Goal: Transaction & Acquisition: Purchase product/service

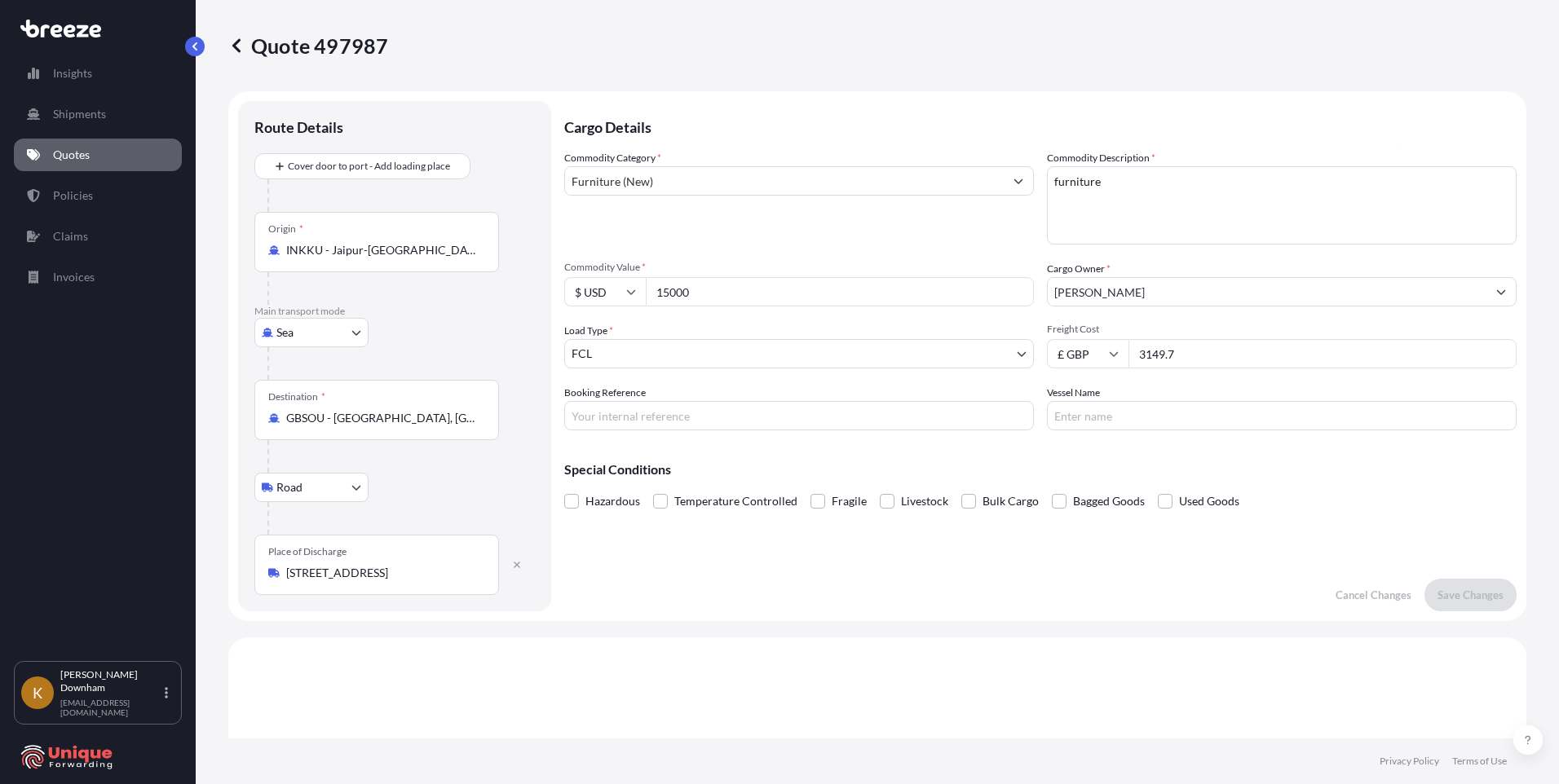
select select "Sea"
select select "Road"
select select "2"
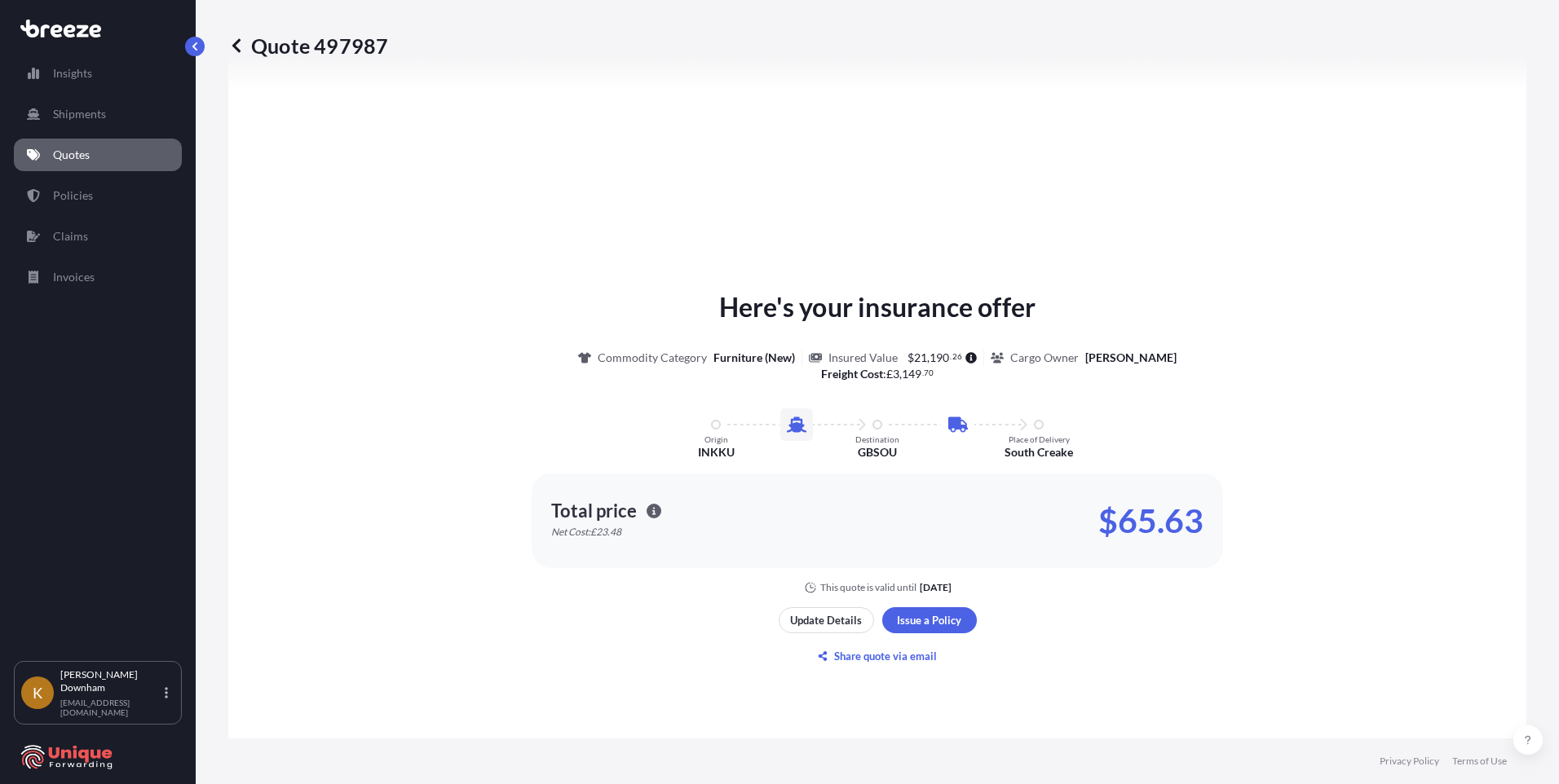
click at [133, 158] on link "Quotes" at bounding box center [97, 155] width 168 height 33
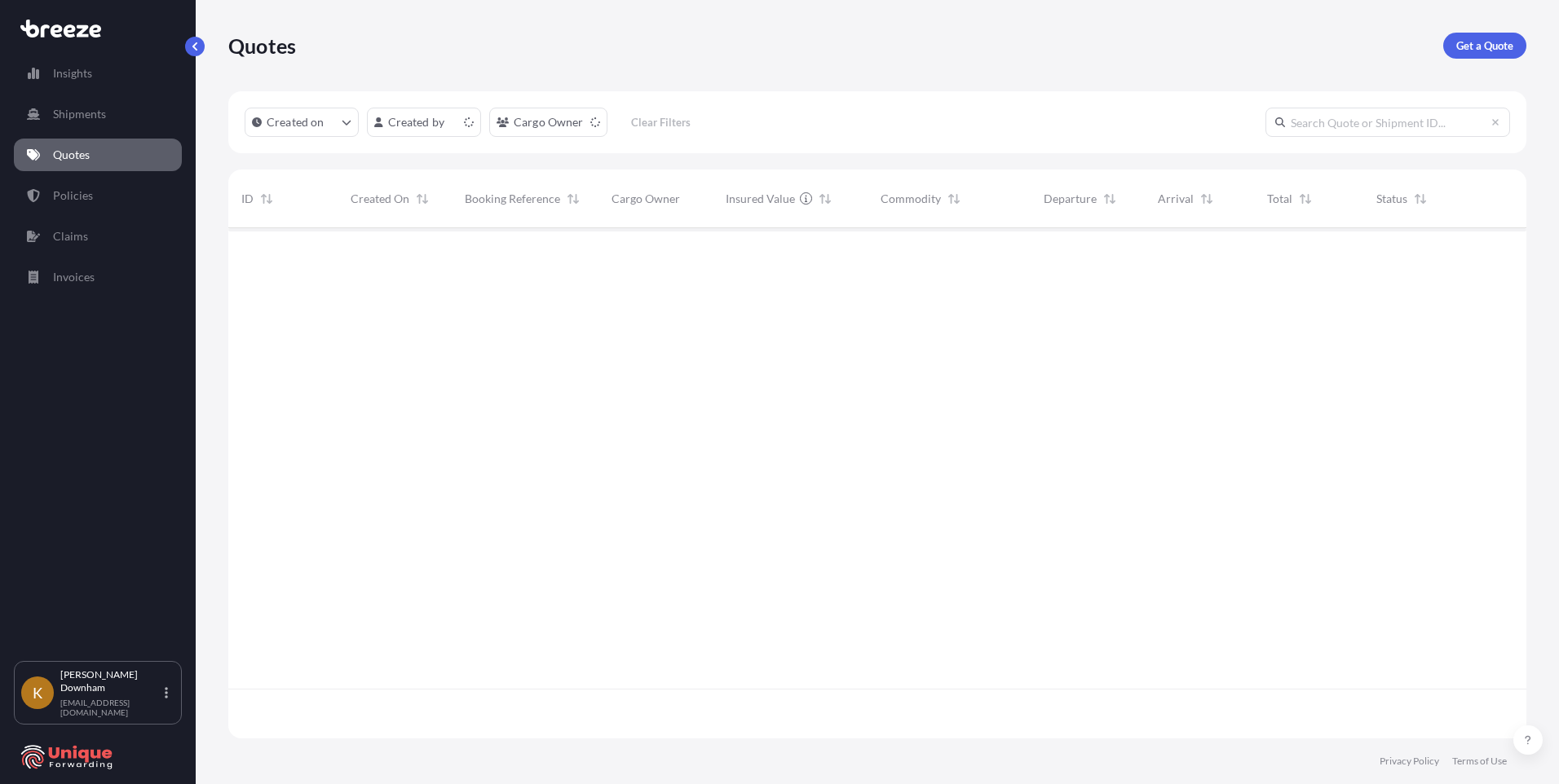
scroll to position [507, 1286]
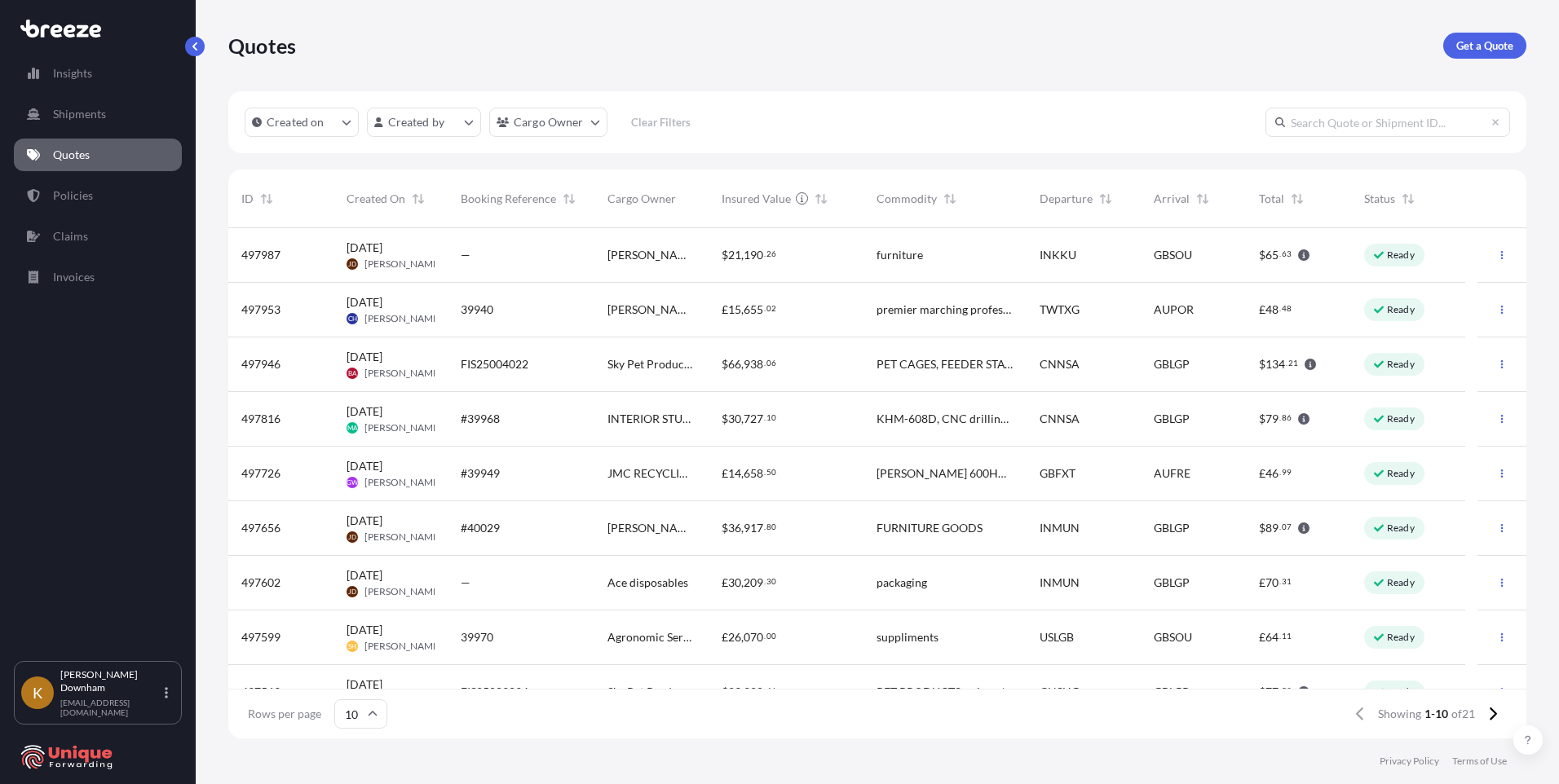
click at [686, 255] on span "[PERSON_NAME]" at bounding box center [652, 255] width 88 height 16
select select "Sea"
select select "Road"
select select "2"
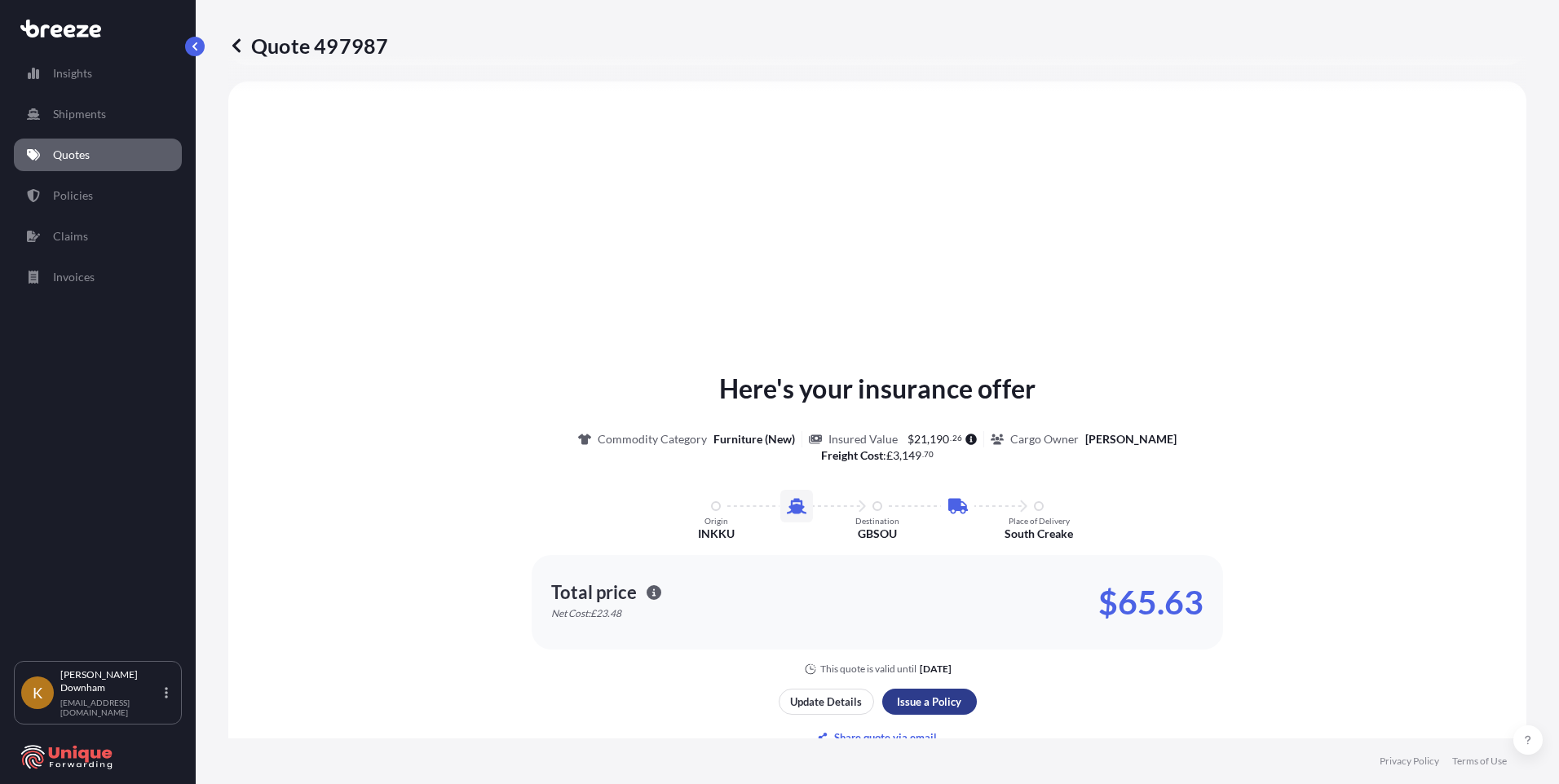
scroll to position [1943, 0]
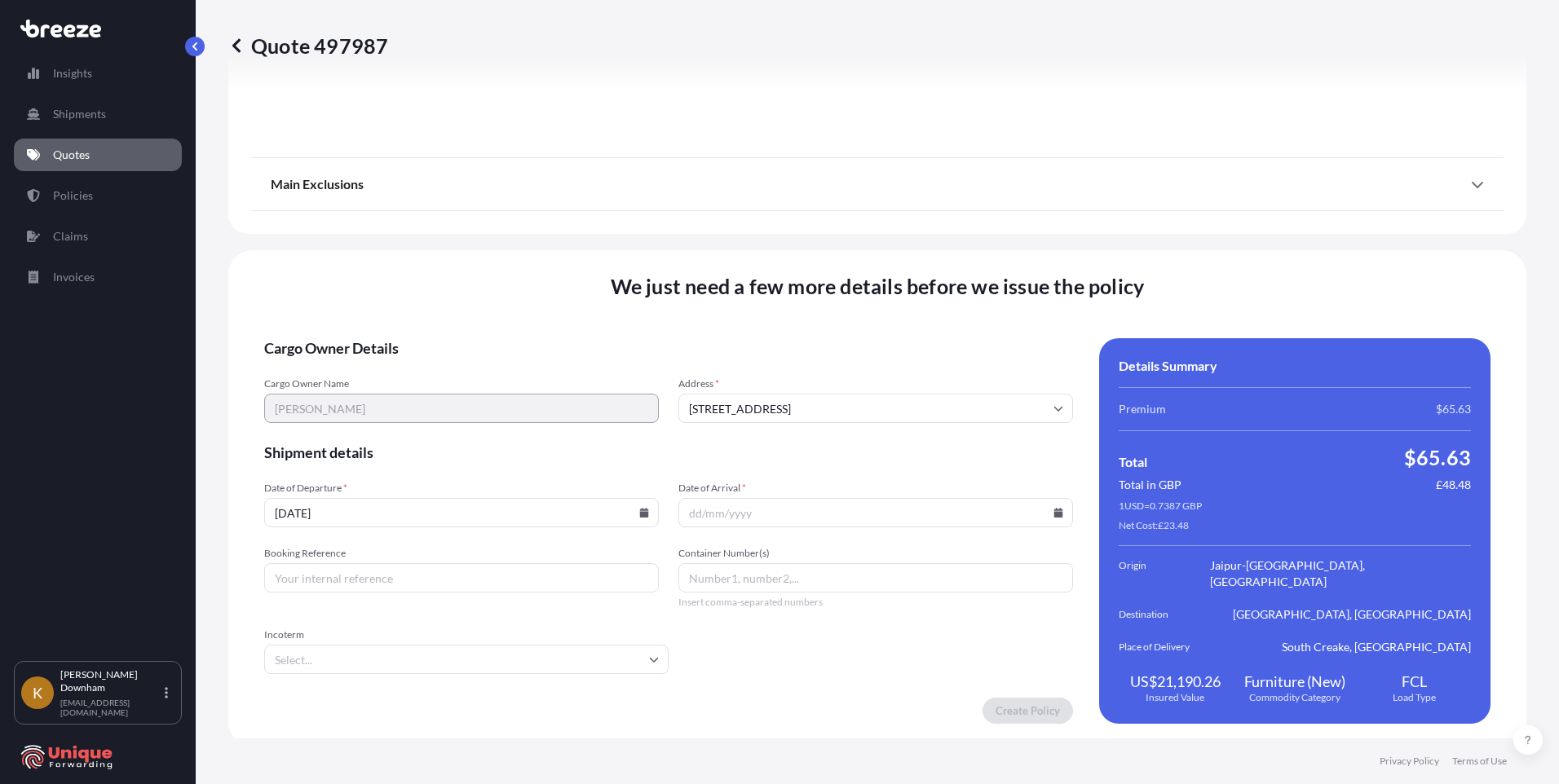
drag, startPoint x: 352, startPoint y: 266, endPoint x: 366, endPoint y: 290, distance: 27.8
click at [352, 266] on div "We just need a few more details before we issue the policy Cargo Owner Details …" at bounding box center [877, 498] width 1298 height 496
click at [649, 511] on icon at bounding box center [645, 512] width 9 height 9
click at [388, 243] on button at bounding box center [375, 256] width 26 height 26
click at [374, 425] on button "25" at bounding box center [371, 417] width 26 height 26
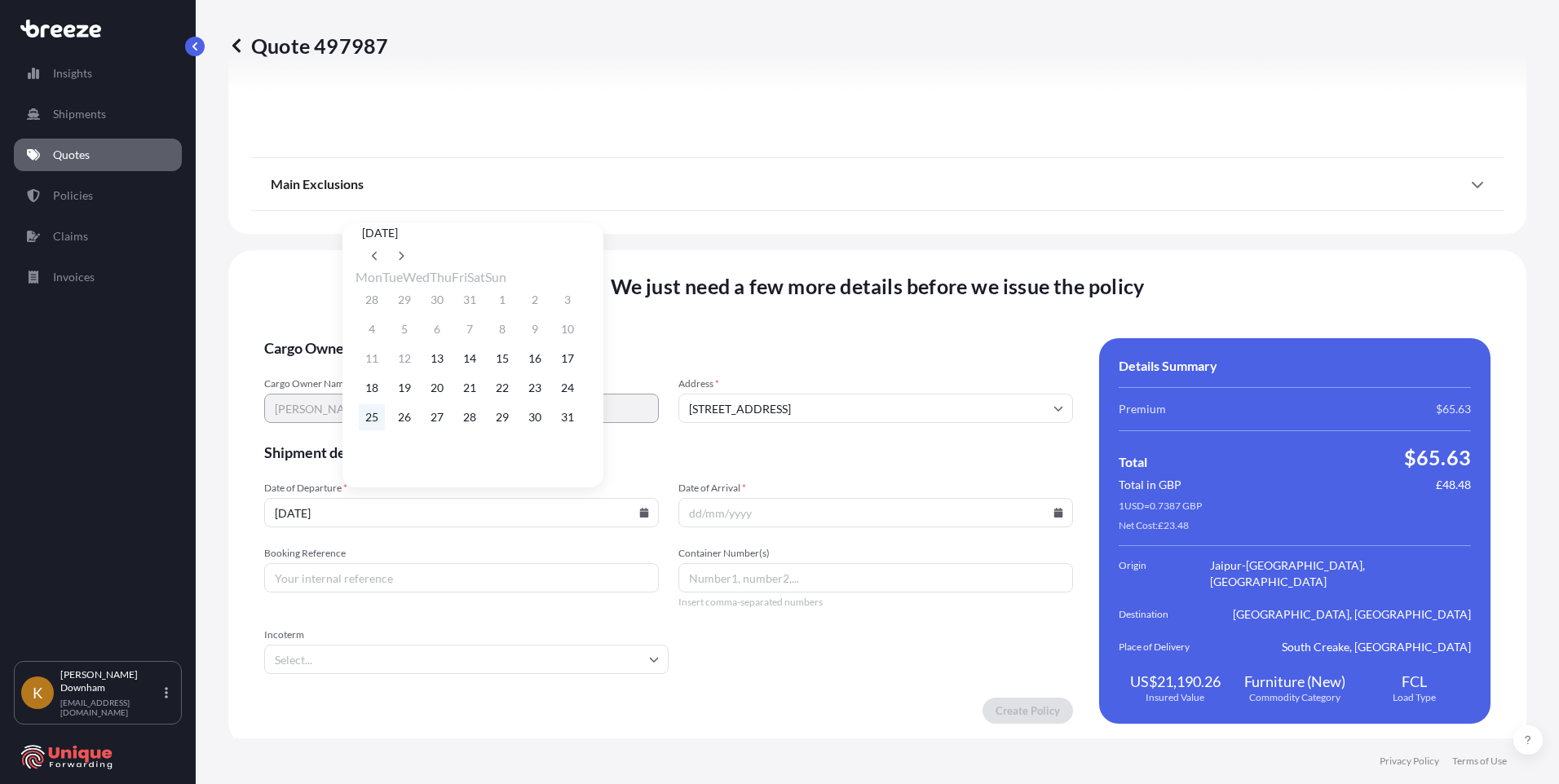
type input "[DATE]"
click at [1053, 510] on icon at bounding box center [1057, 512] width 9 height 9
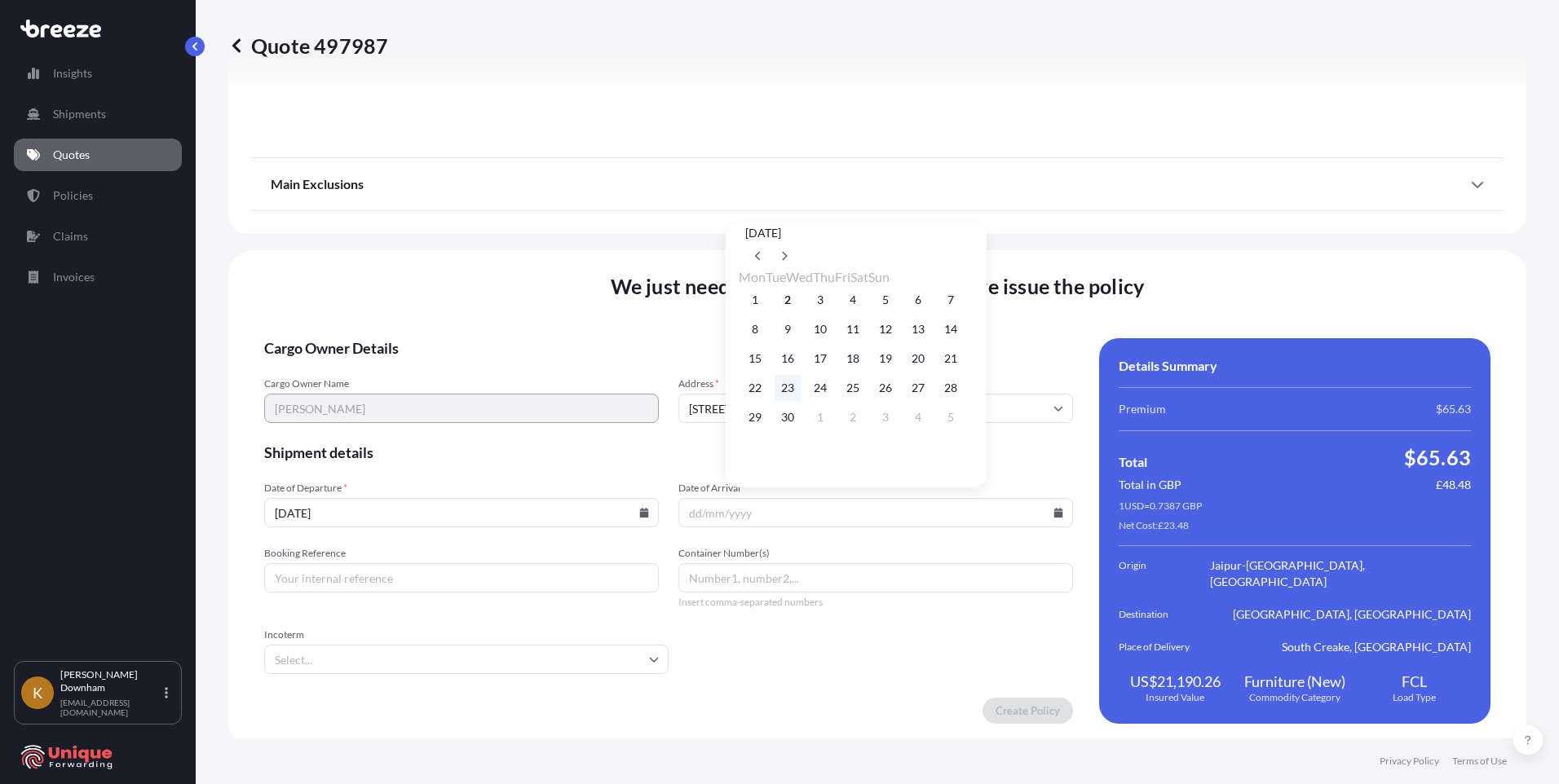
click at [785, 399] on button "23" at bounding box center [788, 388] width 26 height 26
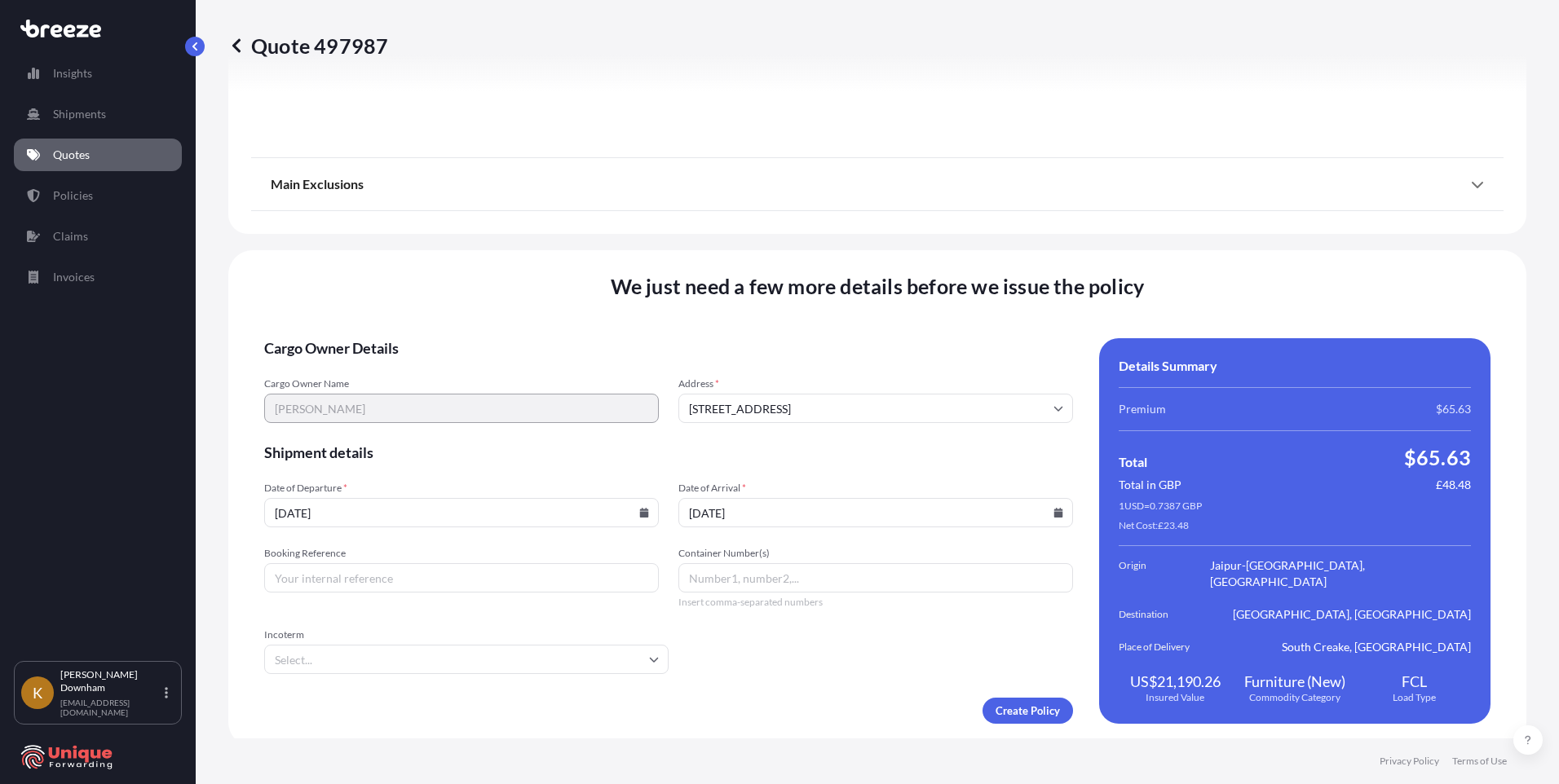
type input "[DATE]"
click at [372, 714] on div "Create Policy" at bounding box center [668, 711] width 808 height 26
click at [806, 582] on input "Container Number(s)" at bounding box center [876, 578] width 395 height 29
paste input "SEGU1582986"
type input "SEGU1582986"
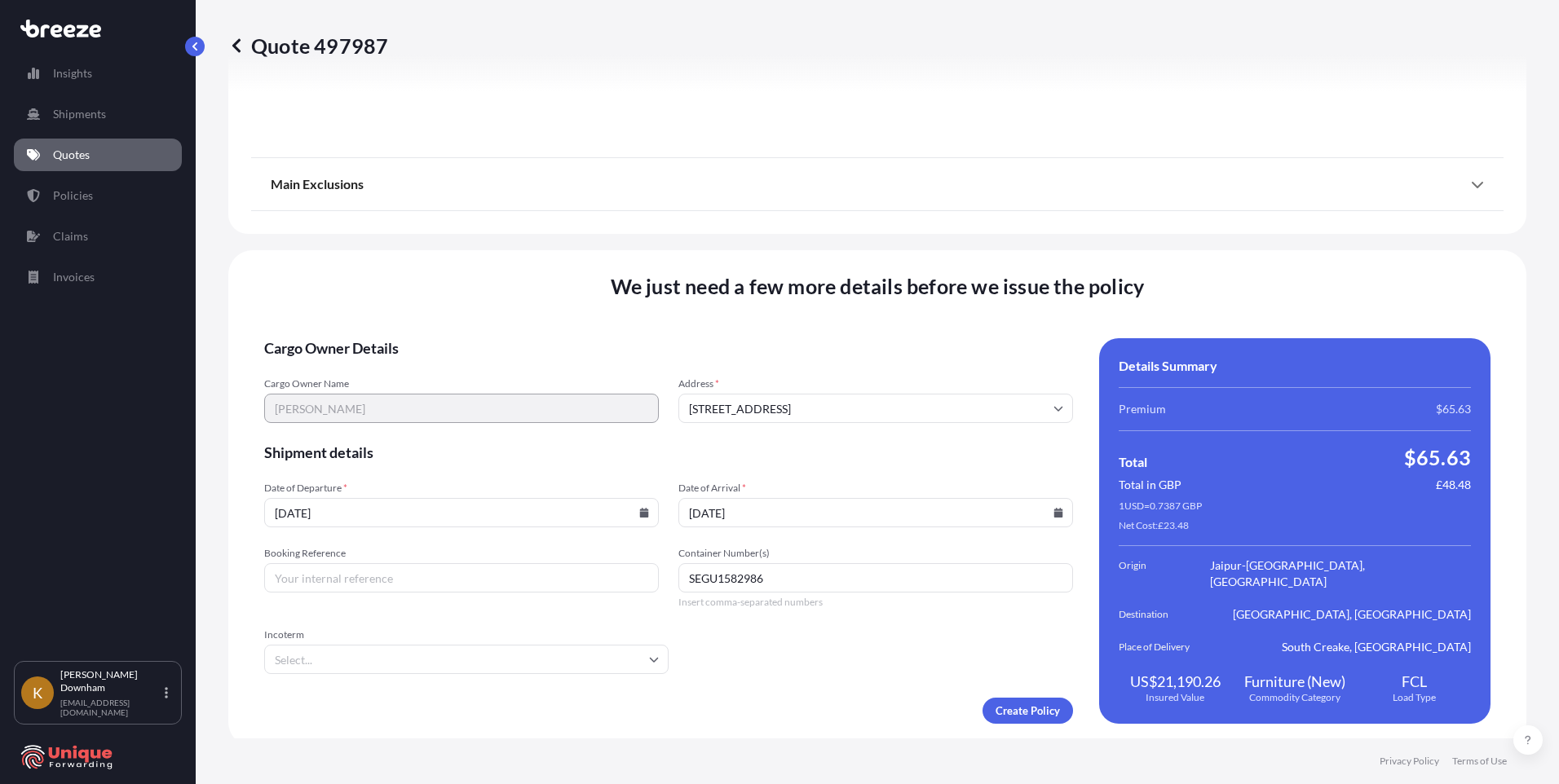
click at [552, 663] on input "Incoterm" at bounding box center [465, 659] width 404 height 29
click at [396, 595] on li "FOB" at bounding box center [490, 595] width 360 height 31
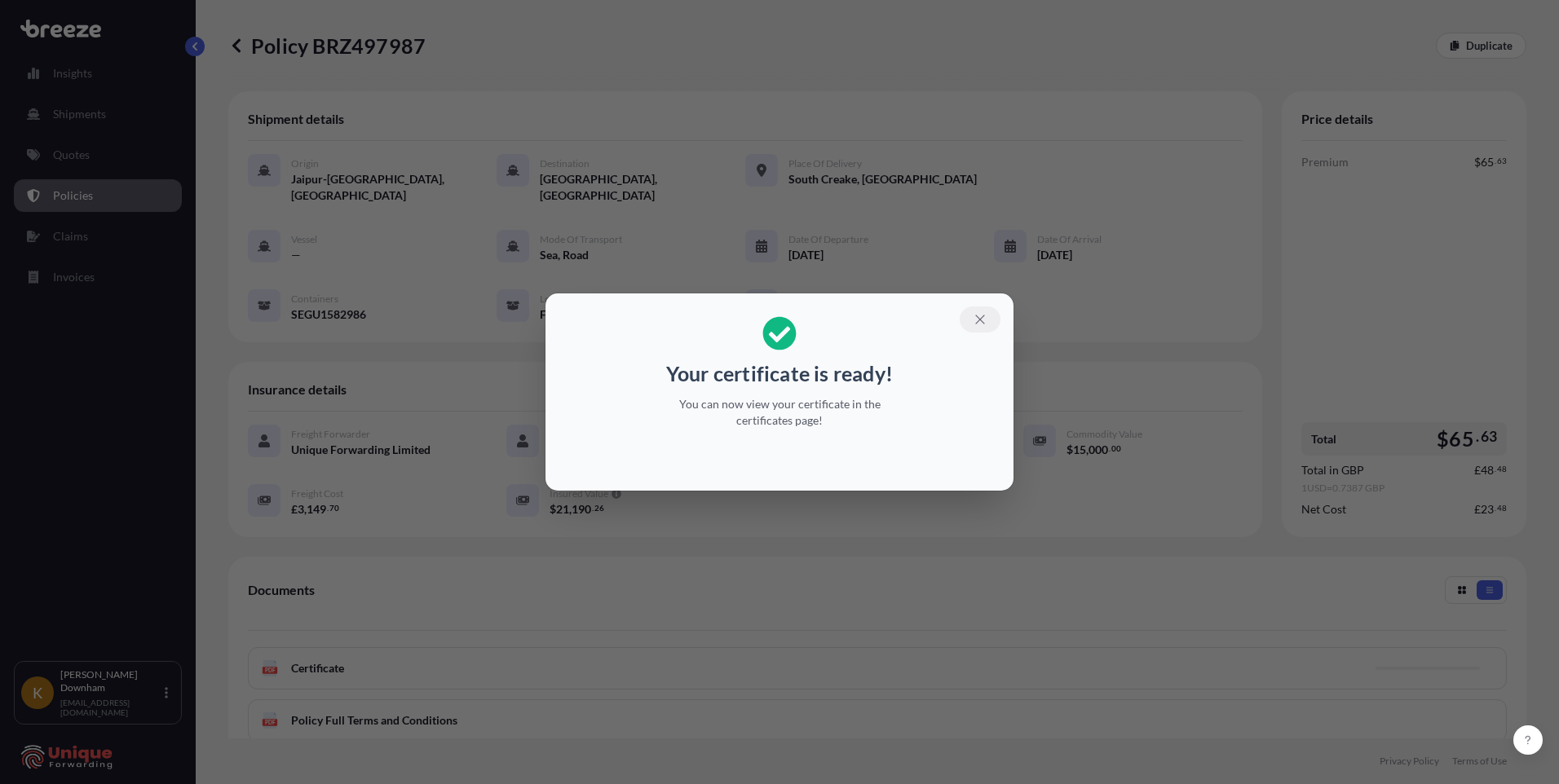
click at [985, 325] on icon "button" at bounding box center [979, 319] width 15 height 15
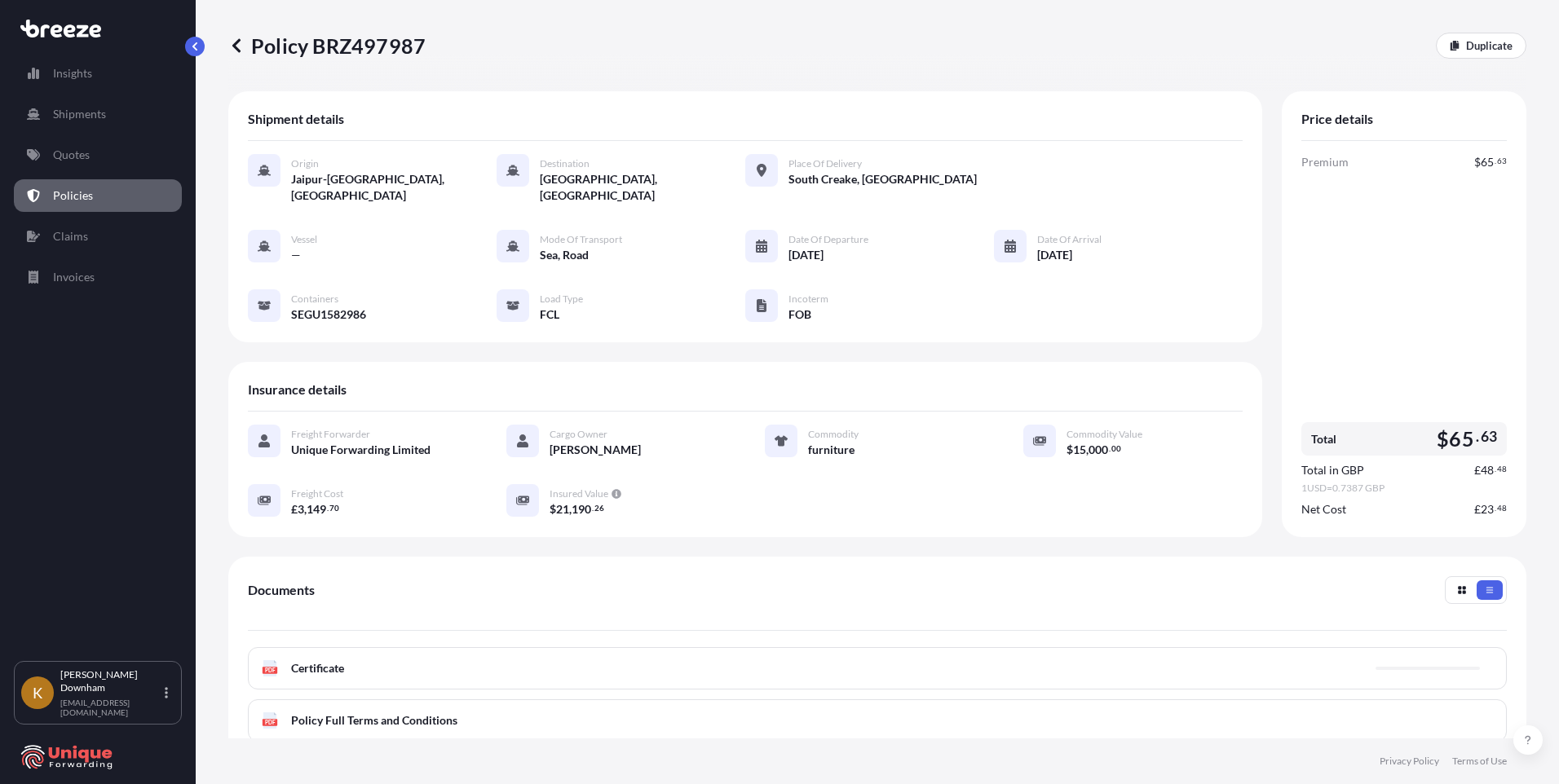
scroll to position [180, 0]
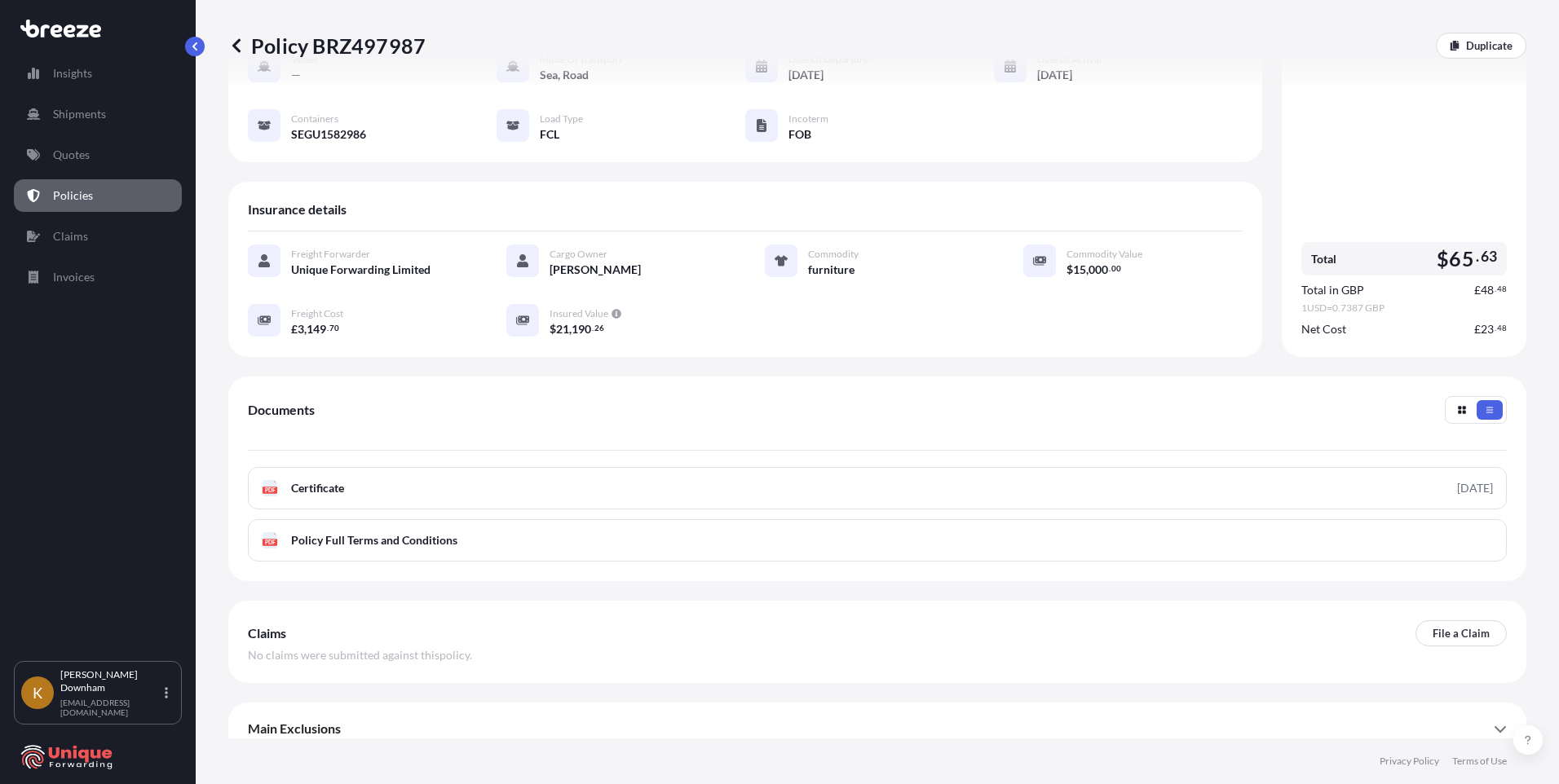
click at [304, 355] on div "Shipment details Origin [GEOGRAPHIC_DATA]-[GEOGRAPHIC_DATA], [GEOGRAPHIC_DATA] …" at bounding box center [877, 333] width 1298 height 843
click at [263, 349] on div "Freight Forwarder Unique Forwarding Limited Cargo Owner [PERSON_NAME] Commodity…" at bounding box center [745, 300] width 995 height 136
click at [537, 475] on div "PDF Certificate" at bounding box center [877, 488] width 1258 height 42
click at [537, 475] on link "PDF Certificate [DATE]" at bounding box center [877, 488] width 1258 height 42
